Goal: Task Accomplishment & Management: Use online tool/utility

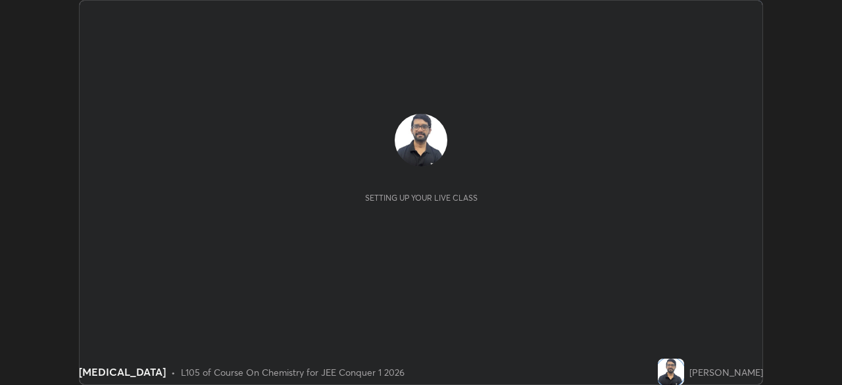
scroll to position [385, 841]
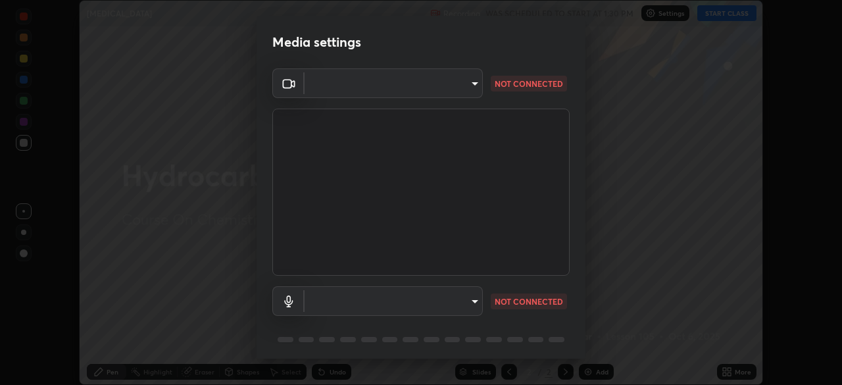
type input "58bb2390f23c468440353df0479802826a2cf34cec2d2474d9d64101ba3878b9"
type input "communications"
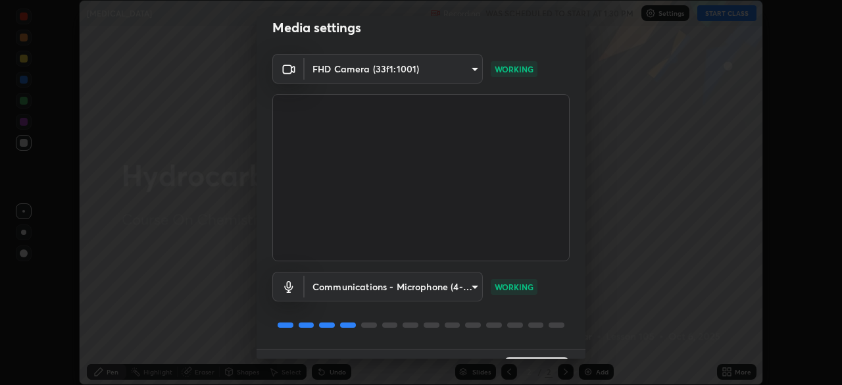
scroll to position [47, 0]
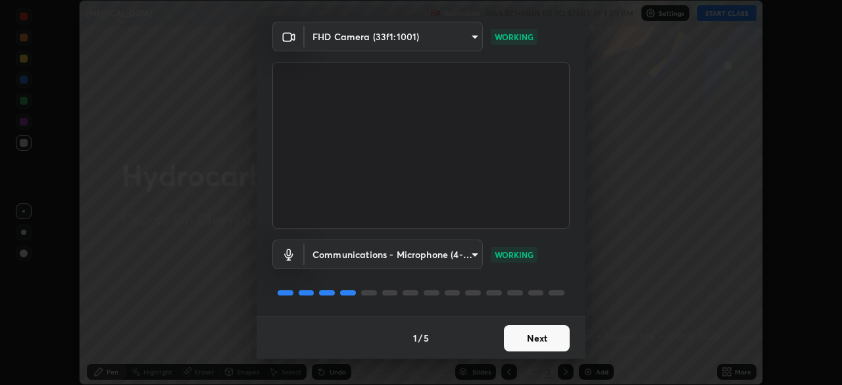
click at [530, 341] on button "Next" at bounding box center [537, 338] width 66 height 26
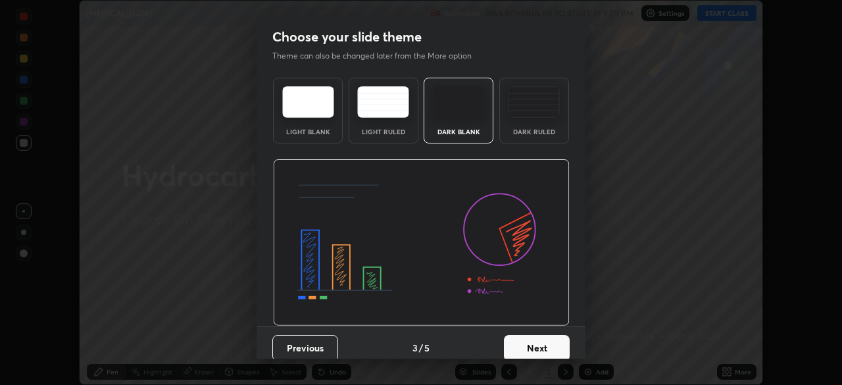
click at [531, 340] on button "Next" at bounding box center [537, 348] width 66 height 26
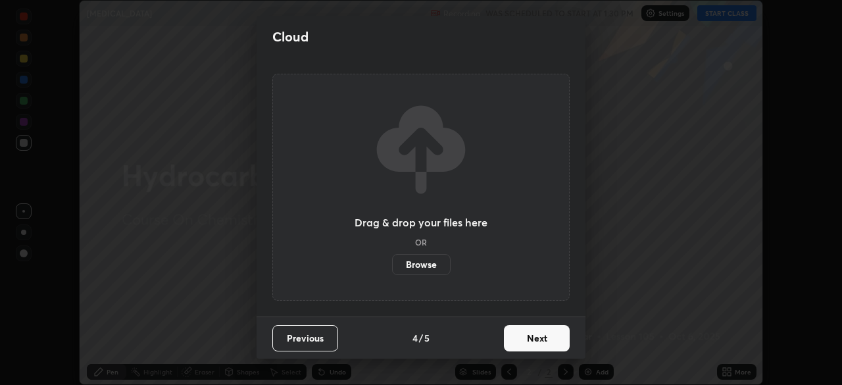
click at [532, 340] on button "Next" at bounding box center [537, 338] width 66 height 26
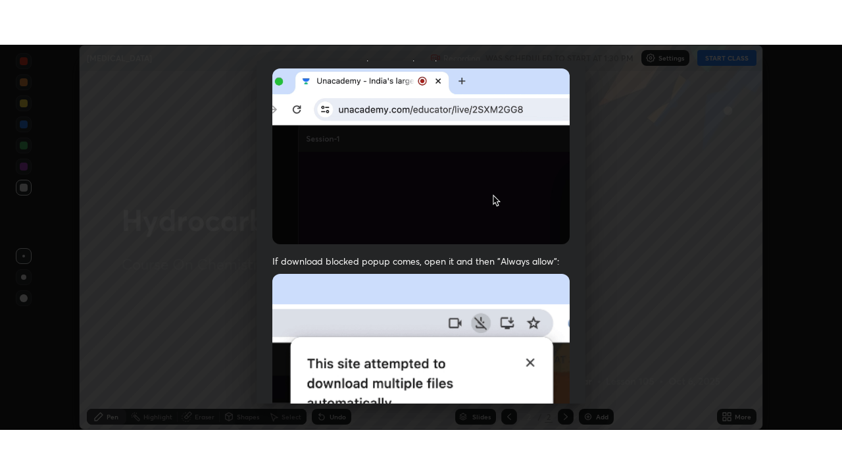
scroll to position [315, 0]
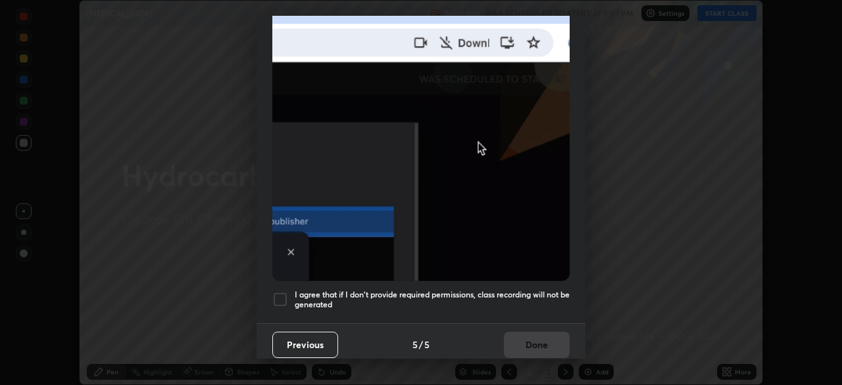
click at [280, 291] on div at bounding box center [280, 299] width 16 height 16
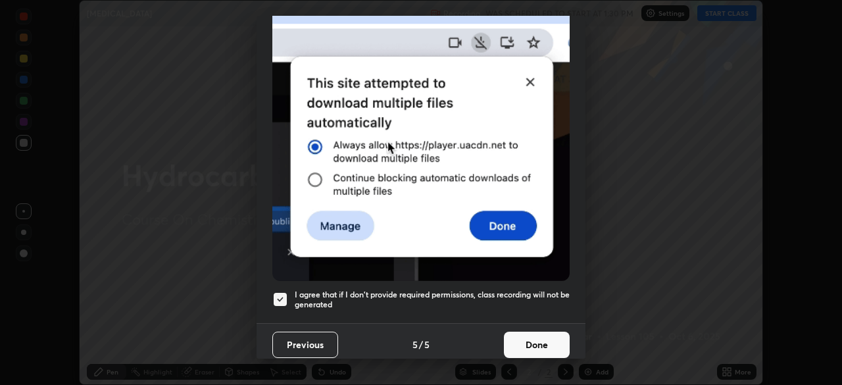
click at [534, 349] on button "Done" at bounding box center [537, 345] width 66 height 26
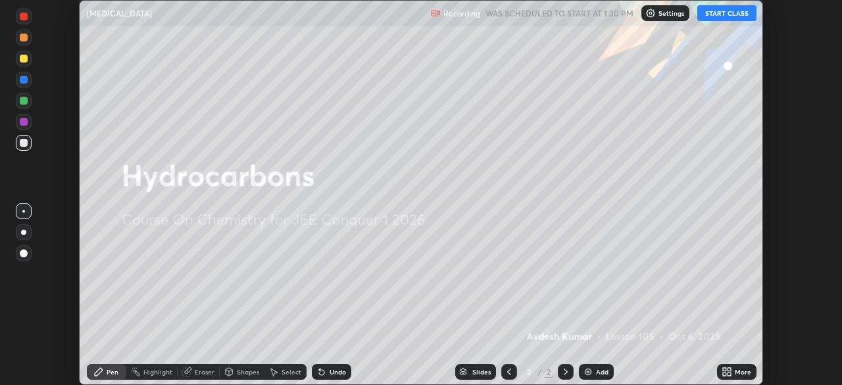
click at [729, 374] on icon at bounding box center [729, 373] width 3 height 3
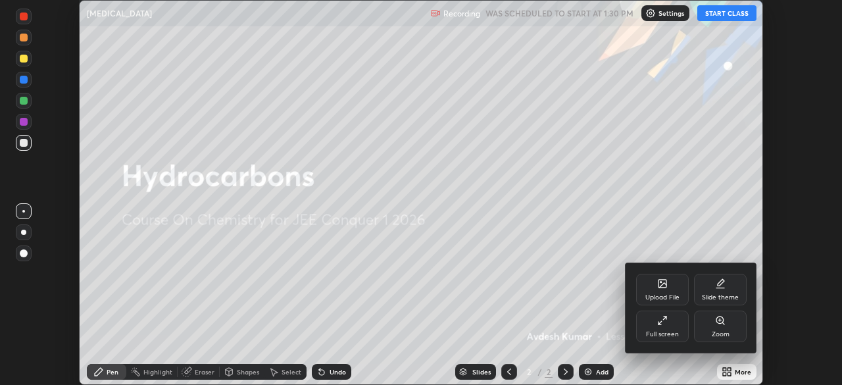
click at [657, 336] on div "Full screen" at bounding box center [662, 334] width 33 height 7
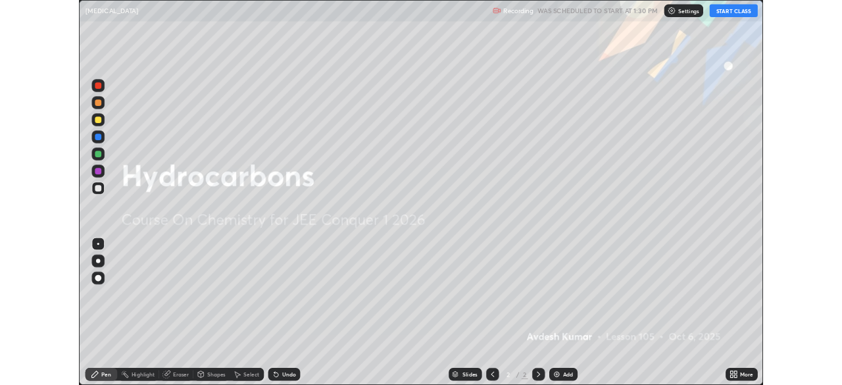
scroll to position [474, 842]
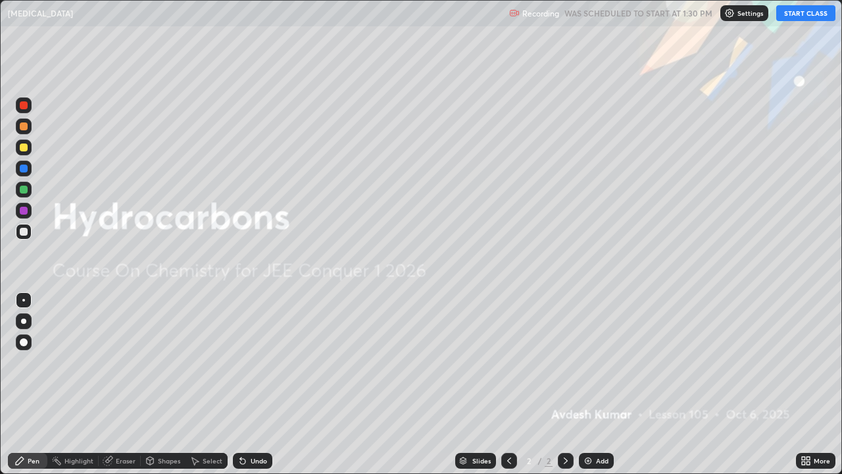
click at [797, 14] on button "START CLASS" at bounding box center [805, 13] width 59 height 16
click at [24, 321] on div at bounding box center [23, 320] width 5 height 5
click at [592, 384] on img at bounding box center [588, 460] width 11 height 11
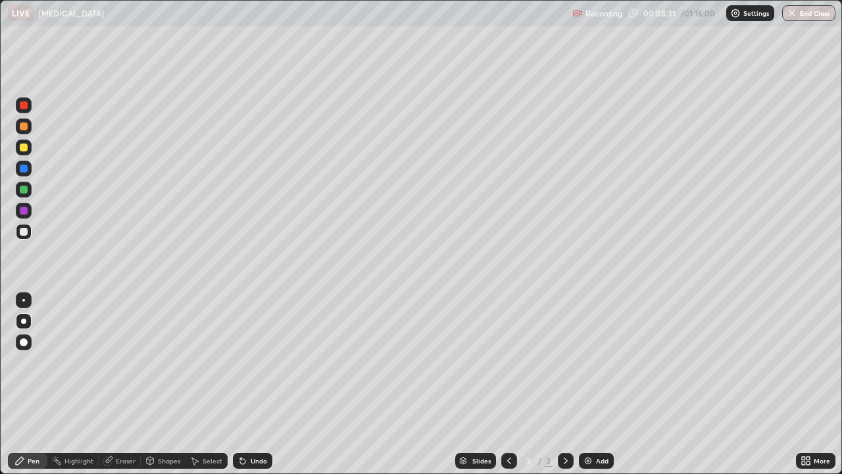
click at [251, 384] on div "Undo" at bounding box center [259, 460] width 16 height 7
click at [24, 151] on div at bounding box center [24, 147] width 8 height 8
click at [246, 384] on div "Undo" at bounding box center [252, 461] width 39 height 16
click at [240, 384] on icon at bounding box center [240, 457] width 1 height 1
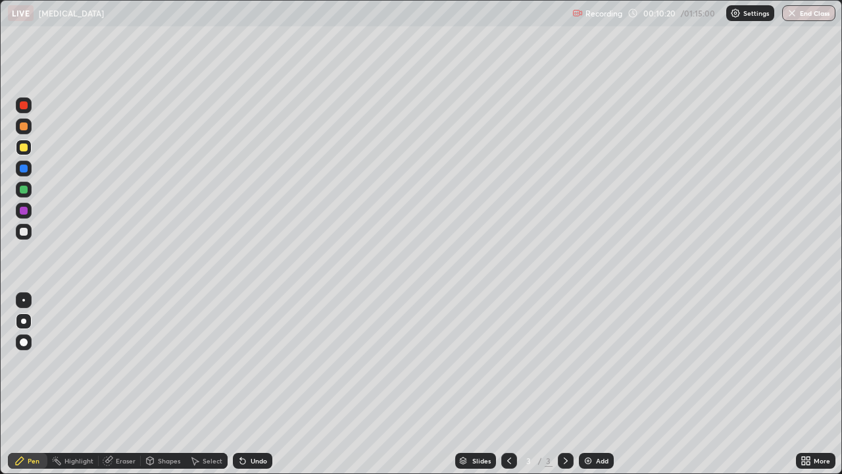
click at [24, 232] on div at bounding box center [24, 232] width 8 height 8
click at [24, 153] on div at bounding box center [24, 147] width 16 height 16
click at [254, 384] on div "Undo" at bounding box center [252, 461] width 39 height 16
click at [23, 233] on div at bounding box center [24, 232] width 8 height 8
click at [592, 384] on div "Add" at bounding box center [596, 461] width 35 height 16
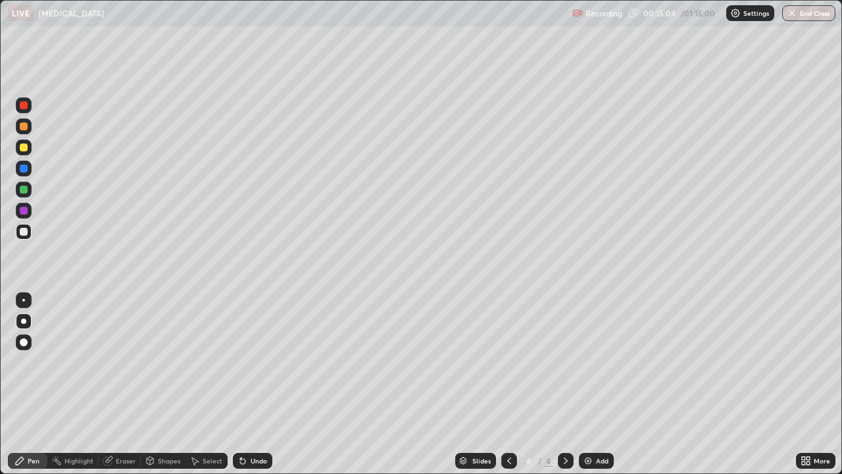
click at [256, 384] on div "Undo" at bounding box center [259, 460] width 16 height 7
click at [24, 148] on div at bounding box center [24, 147] width 8 height 8
click at [18, 232] on div at bounding box center [24, 232] width 16 height 16
click at [252, 384] on div "Undo" at bounding box center [259, 460] width 16 height 7
click at [240, 384] on icon at bounding box center [242, 461] width 5 height 5
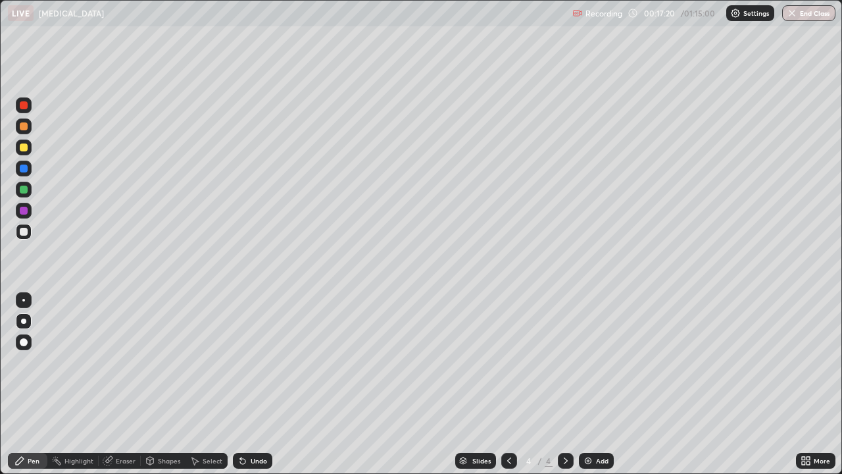
click at [26, 149] on div at bounding box center [24, 147] width 8 height 8
click at [23, 229] on div at bounding box center [24, 232] width 8 height 8
click at [252, 384] on div "Undo" at bounding box center [259, 460] width 16 height 7
click at [20, 234] on div at bounding box center [24, 232] width 8 height 8
click at [587, 384] on img at bounding box center [588, 460] width 11 height 11
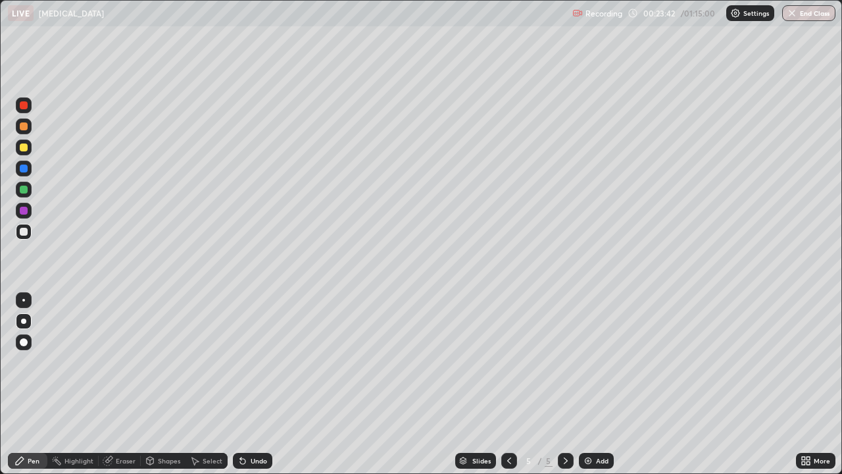
click at [24, 149] on div at bounding box center [24, 147] width 8 height 8
click at [240, 384] on icon at bounding box center [240, 457] width 1 height 1
click at [25, 234] on div at bounding box center [24, 232] width 8 height 8
click at [250, 384] on div "Undo" at bounding box center [252, 461] width 39 height 16
click at [251, 384] on div "Undo" at bounding box center [252, 461] width 39 height 16
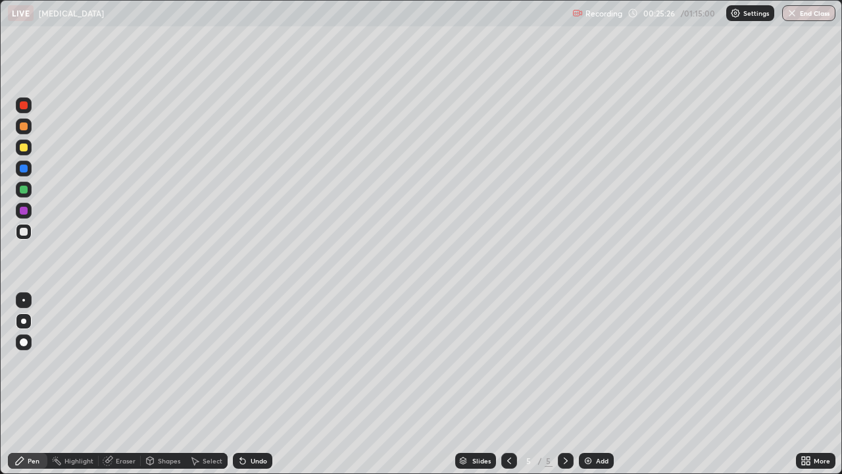
click at [251, 384] on div "Undo" at bounding box center [259, 460] width 16 height 7
click at [24, 147] on div at bounding box center [24, 147] width 8 height 8
click at [26, 236] on div at bounding box center [24, 232] width 16 height 16
click at [245, 384] on icon at bounding box center [242, 460] width 11 height 11
click at [26, 151] on div at bounding box center [24, 147] width 8 height 8
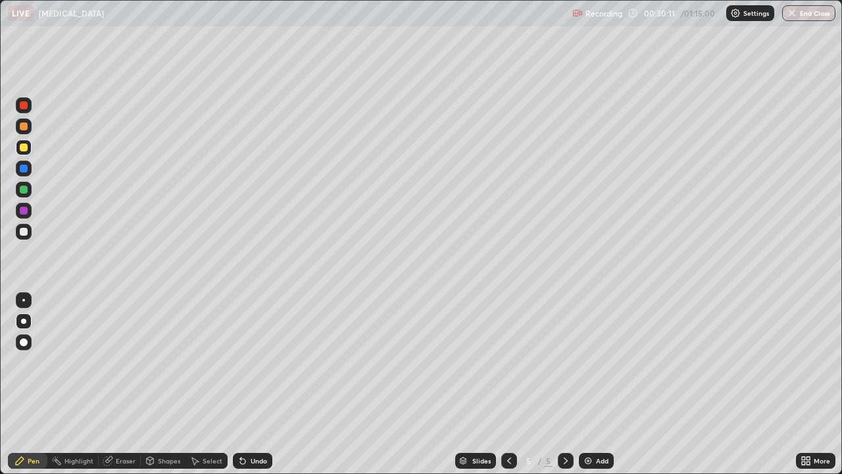
click at [23, 233] on div at bounding box center [24, 232] width 8 height 8
click at [593, 384] on div "Add" at bounding box center [596, 461] width 35 height 16
click at [26, 152] on div at bounding box center [24, 147] width 16 height 16
click at [21, 237] on div at bounding box center [24, 232] width 16 height 16
click at [240, 384] on icon at bounding box center [242, 461] width 5 height 5
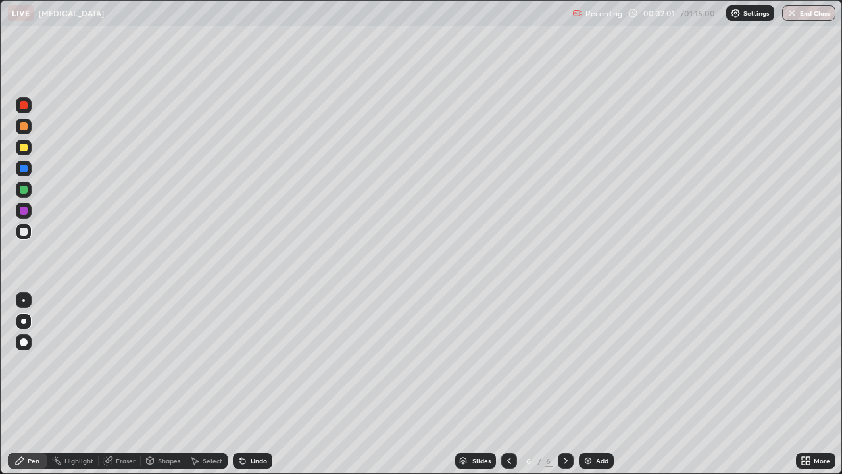
click at [247, 384] on div "Undo" at bounding box center [252, 461] width 39 height 16
click at [508, 384] on icon at bounding box center [509, 460] width 11 height 11
click at [562, 384] on icon at bounding box center [565, 460] width 11 height 11
click at [509, 384] on icon at bounding box center [509, 460] width 11 height 11
click at [564, 384] on icon at bounding box center [565, 460] width 11 height 11
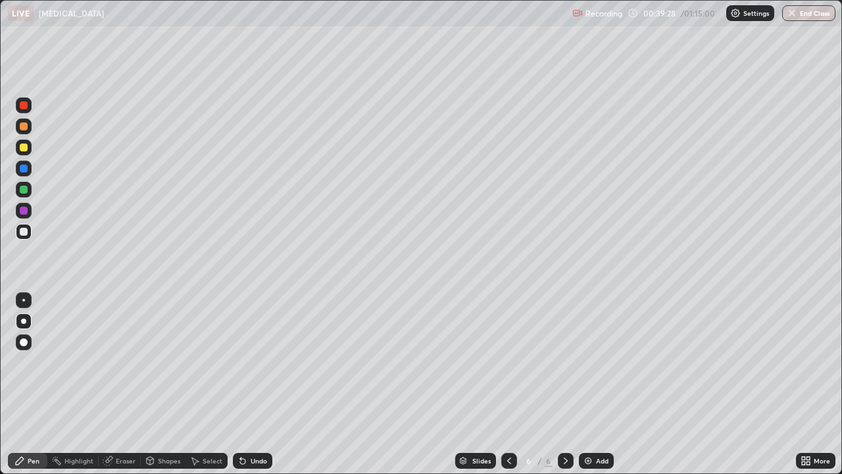
click at [251, 384] on div "Undo" at bounding box center [252, 461] width 39 height 16
click at [249, 384] on div "Undo" at bounding box center [252, 461] width 39 height 16
click at [251, 384] on div "Undo" at bounding box center [259, 460] width 16 height 7
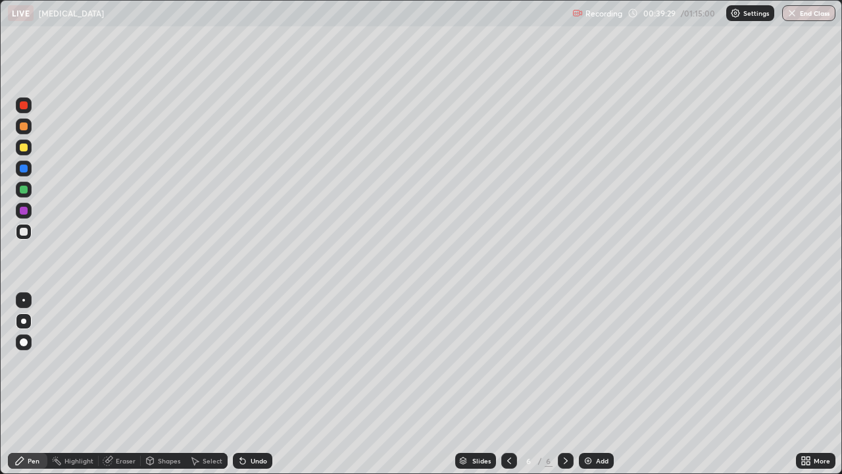
click at [250, 384] on div "Undo" at bounding box center [252, 461] width 39 height 16
click at [251, 384] on div "Undo" at bounding box center [252, 461] width 39 height 16
click at [252, 384] on div "Undo" at bounding box center [252, 461] width 39 height 16
click at [251, 384] on div "Undo" at bounding box center [252, 461] width 39 height 16
click at [254, 384] on div "Undo" at bounding box center [259, 460] width 16 height 7
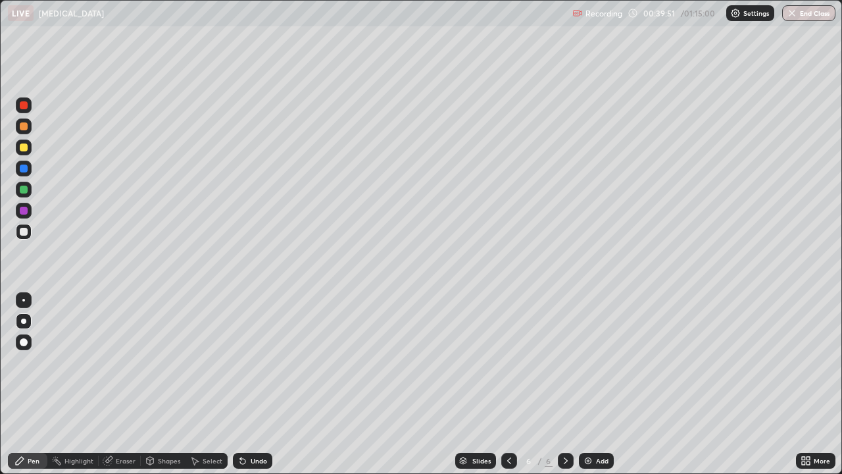
click at [22, 149] on div at bounding box center [24, 147] width 8 height 8
click at [16, 232] on div at bounding box center [24, 232] width 16 height 16
click at [241, 384] on icon at bounding box center [242, 461] width 5 height 5
click at [24, 146] on div at bounding box center [24, 147] width 8 height 8
click at [27, 232] on div at bounding box center [24, 232] width 8 height 8
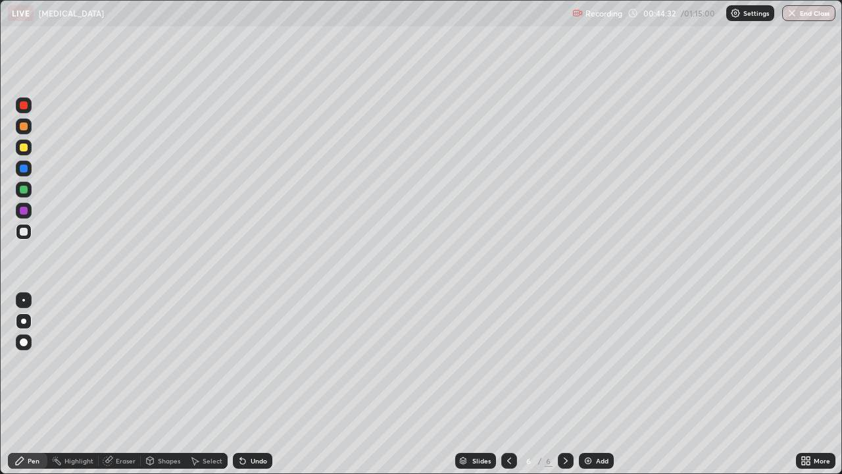
click at [16, 238] on div at bounding box center [24, 231] width 16 height 21
click at [592, 384] on div "Add" at bounding box center [596, 461] width 35 height 16
click at [241, 384] on icon at bounding box center [242, 461] width 5 height 5
click at [243, 384] on icon at bounding box center [242, 461] width 5 height 5
click at [242, 384] on icon at bounding box center [242, 461] width 5 height 5
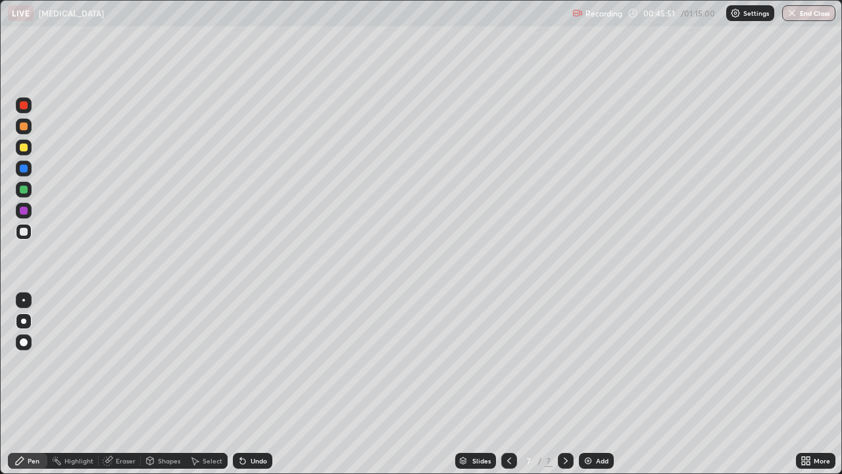
click at [242, 384] on icon at bounding box center [242, 461] width 5 height 5
click at [243, 384] on icon at bounding box center [242, 460] width 11 height 11
click at [243, 384] on icon at bounding box center [242, 461] width 5 height 5
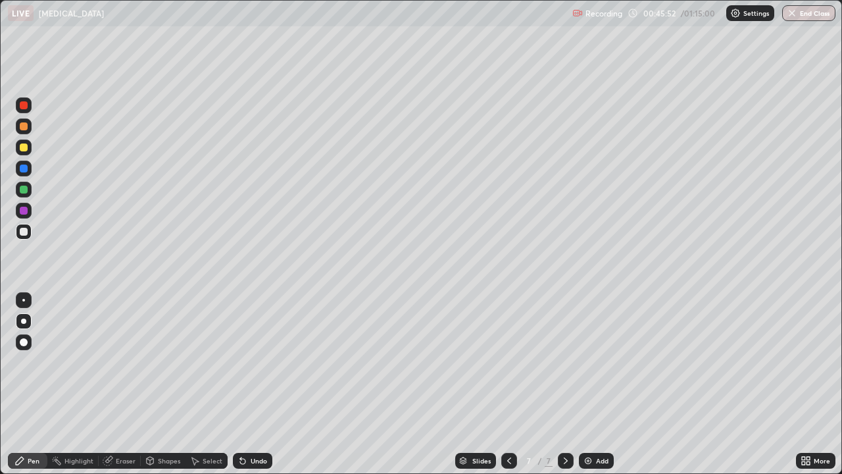
click at [242, 384] on icon at bounding box center [242, 460] width 11 height 11
click at [245, 384] on icon at bounding box center [242, 460] width 11 height 11
click at [242, 384] on icon at bounding box center [242, 461] width 5 height 5
click at [240, 384] on icon at bounding box center [240, 457] width 1 height 1
click at [239, 384] on icon at bounding box center [242, 460] width 11 height 11
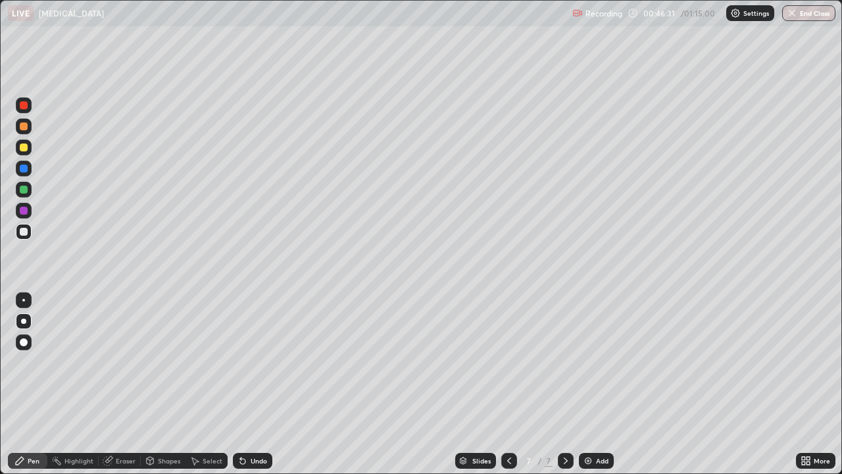
click at [240, 384] on icon at bounding box center [240, 457] width 1 height 1
click at [26, 229] on div at bounding box center [24, 232] width 8 height 8
click at [507, 384] on icon at bounding box center [509, 460] width 11 height 11
click at [564, 384] on icon at bounding box center [565, 460] width 11 height 11
click at [589, 384] on img at bounding box center [588, 460] width 11 height 11
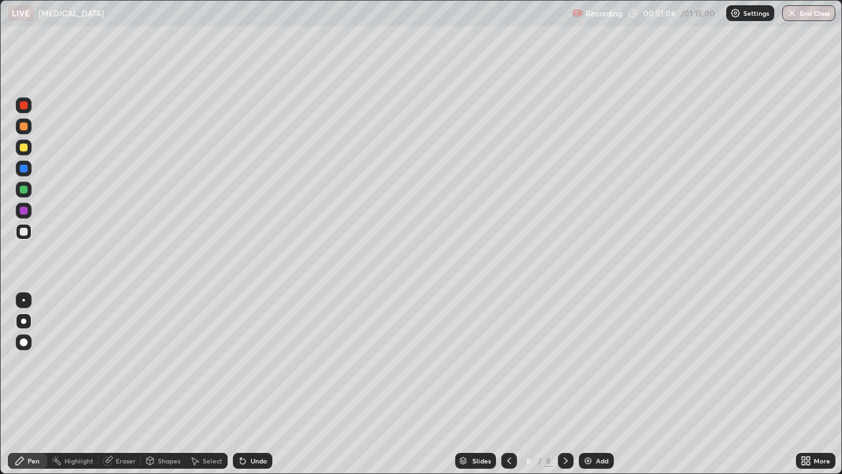
click at [27, 149] on div at bounding box center [24, 147] width 8 height 8
click at [24, 239] on div at bounding box center [24, 232] width 16 height 16
click at [20, 149] on div at bounding box center [24, 147] width 8 height 8
click at [25, 234] on div at bounding box center [24, 232] width 8 height 8
click at [24, 147] on div at bounding box center [24, 147] width 8 height 8
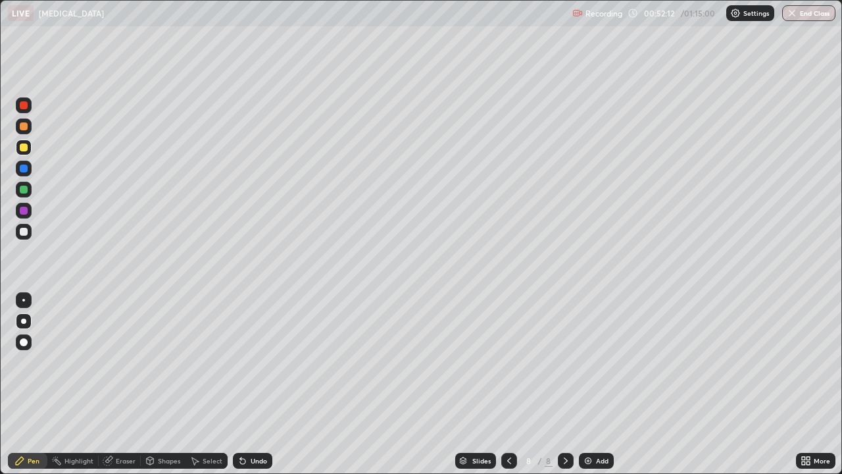
click at [22, 234] on div at bounding box center [24, 232] width 8 height 8
click at [255, 384] on div "Undo" at bounding box center [252, 461] width 39 height 16
click at [24, 106] on div at bounding box center [24, 105] width 8 height 8
click at [247, 384] on div "Undo" at bounding box center [252, 461] width 39 height 16
click at [248, 384] on div "Undo" at bounding box center [252, 461] width 39 height 16
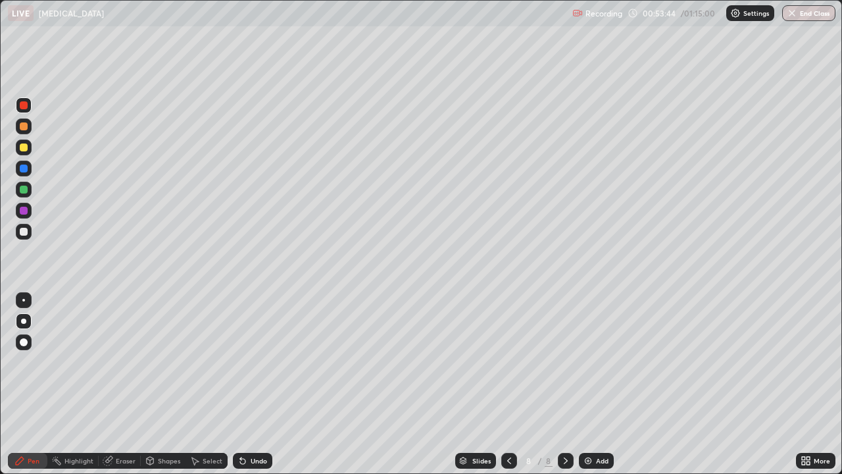
click at [27, 189] on div at bounding box center [24, 190] width 8 height 8
click at [26, 231] on div at bounding box center [24, 232] width 8 height 8
click at [590, 384] on img at bounding box center [588, 460] width 11 height 11
click at [24, 148] on div at bounding box center [24, 147] width 8 height 8
click at [249, 384] on div "Undo" at bounding box center [252, 461] width 39 height 16
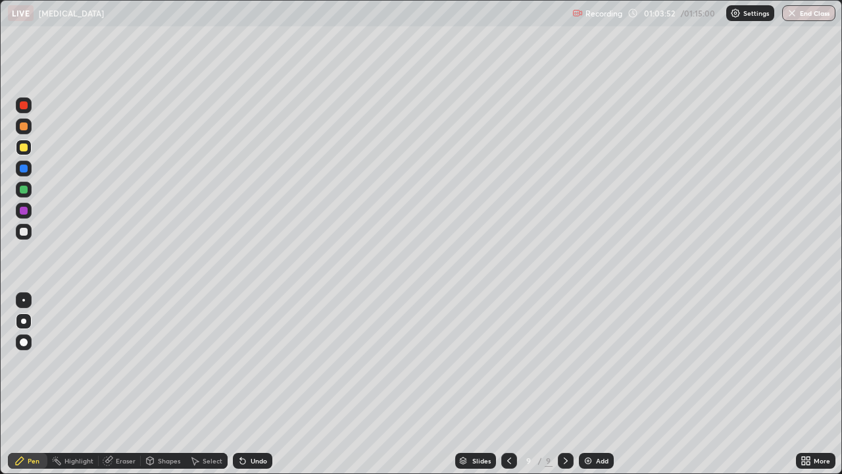
click at [247, 384] on div "Undo" at bounding box center [252, 461] width 39 height 16
click at [22, 230] on div at bounding box center [24, 232] width 8 height 8
click at [245, 384] on icon at bounding box center [242, 460] width 11 height 11
click at [243, 384] on icon at bounding box center [242, 461] width 5 height 5
click at [590, 384] on img at bounding box center [588, 460] width 11 height 11
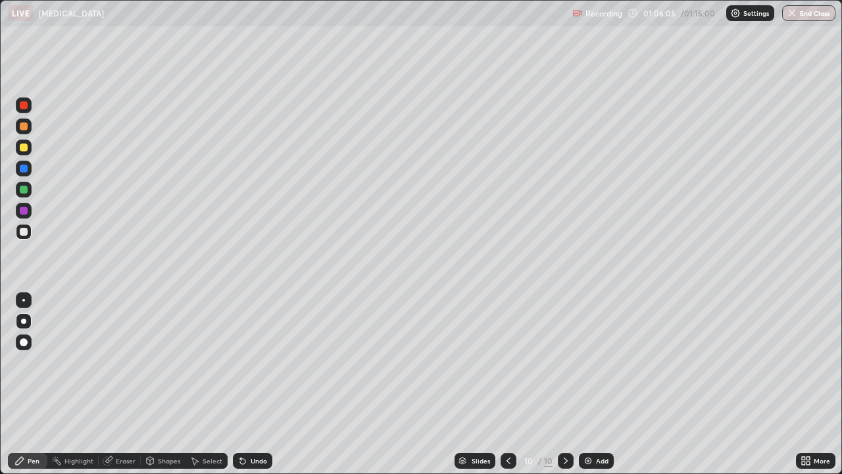
click at [241, 384] on icon at bounding box center [242, 461] width 5 height 5
click at [502, 384] on div at bounding box center [509, 461] width 16 height 16
click at [564, 384] on icon at bounding box center [565, 460] width 11 height 11
click at [24, 148] on div at bounding box center [24, 147] width 8 height 8
click at [24, 232] on div at bounding box center [24, 232] width 8 height 8
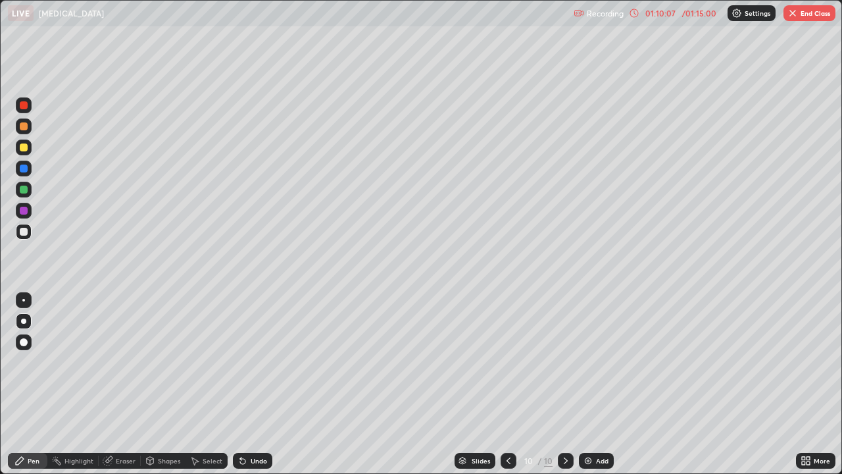
click at [251, 384] on div "Undo" at bounding box center [259, 460] width 16 height 7
click at [22, 234] on div at bounding box center [24, 232] width 8 height 8
click at [822, 16] on button "End Class" at bounding box center [810, 13] width 52 height 16
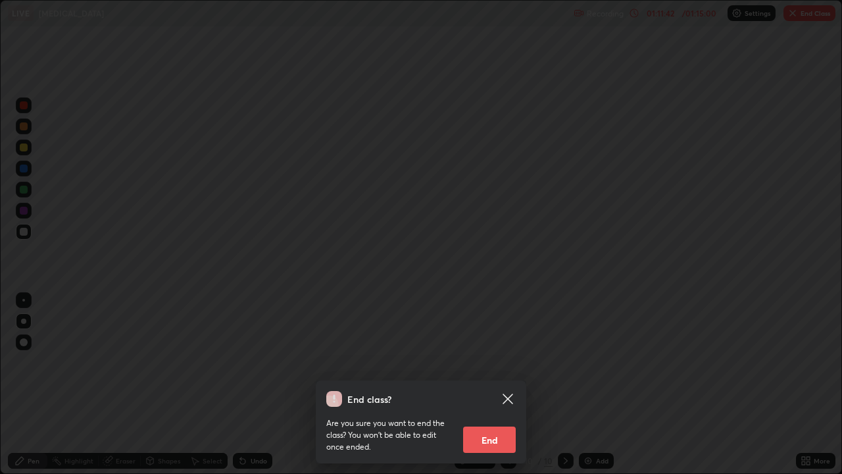
click at [498, 384] on button "End" at bounding box center [489, 439] width 53 height 26
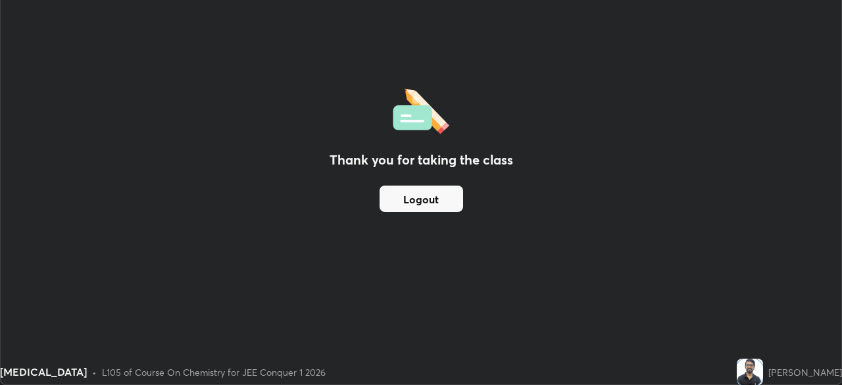
scroll to position [65400, 64943]
